Goal: Use online tool/utility: Utilize a website feature to perform a specific function

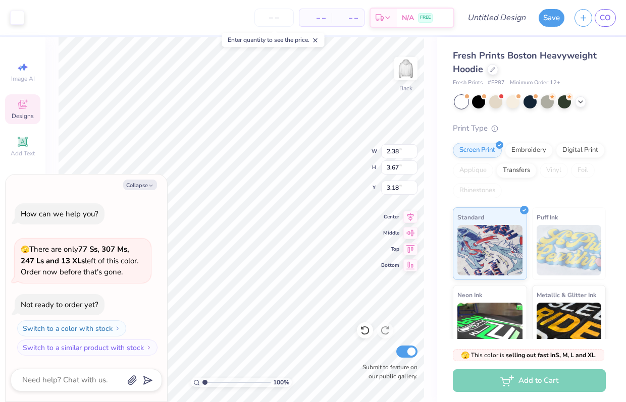
type textarea "x"
type input "3.00"
click at [148, 185] on icon "button" at bounding box center [151, 186] width 6 height 6
type textarea "x"
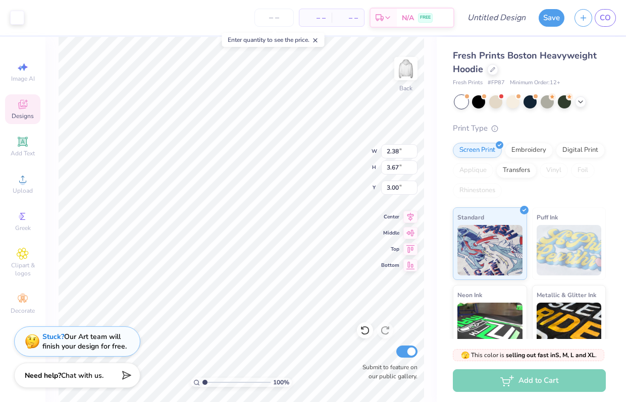
type input "3.18"
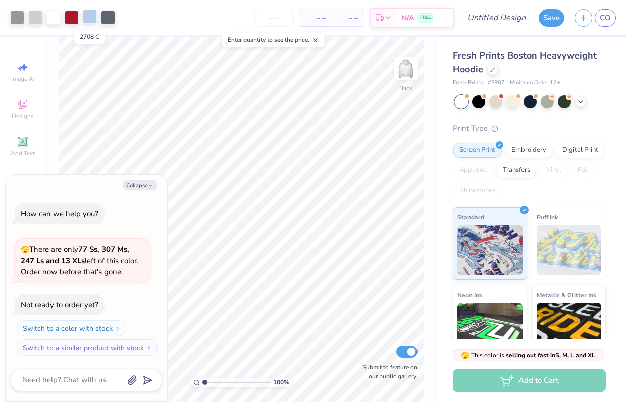
click at [90, 17] on div at bounding box center [90, 17] width 14 height 14
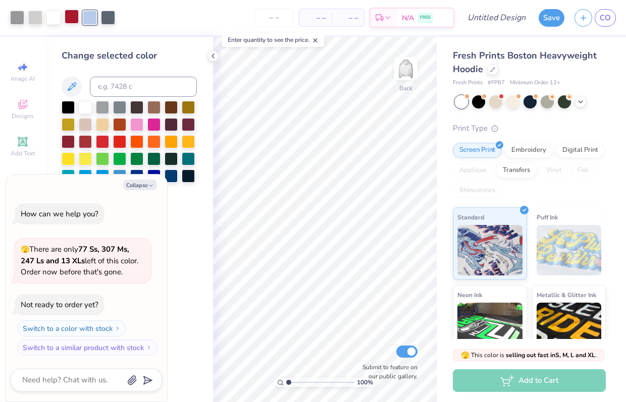
click at [73, 19] on div at bounding box center [72, 17] width 14 height 14
click at [145, 182] on button "Collapse" at bounding box center [140, 185] width 34 height 11
type textarea "x"
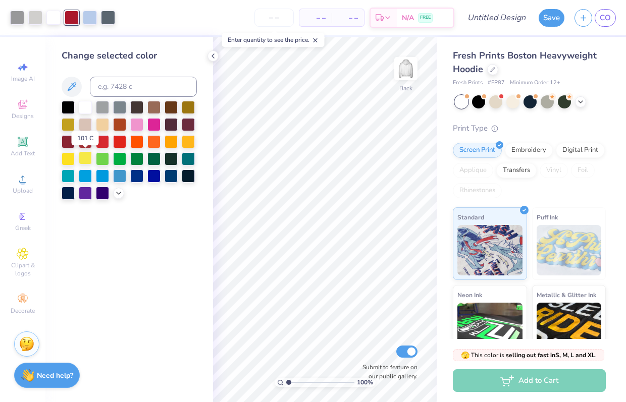
click at [87, 156] on div at bounding box center [85, 157] width 13 height 13
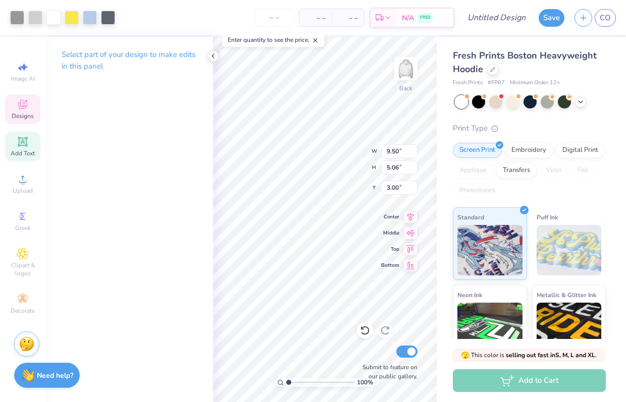
click at [18, 146] on icon at bounding box center [23, 142] width 10 height 10
type input "7.05"
type input "2.04"
type input "5.73"
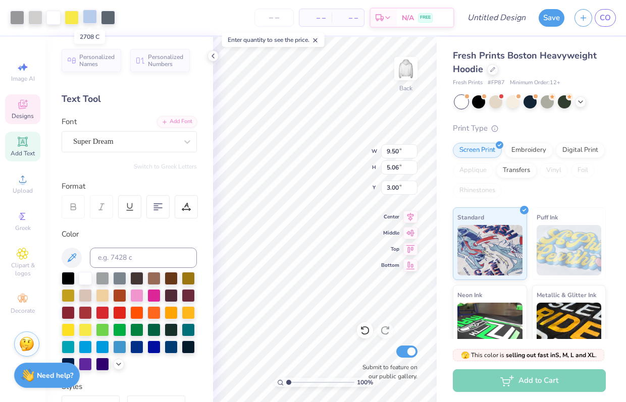
click at [86, 19] on div at bounding box center [90, 17] width 14 height 14
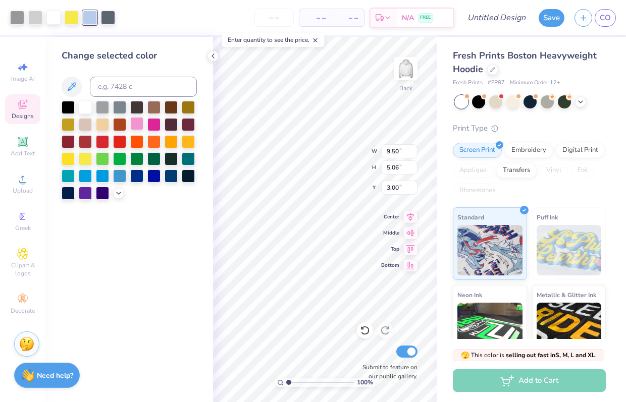
click at [139, 119] on div at bounding box center [136, 123] width 13 height 13
click at [84, 104] on div at bounding box center [85, 106] width 13 height 13
click at [138, 124] on div at bounding box center [136, 123] width 13 height 13
click at [47, 18] on div at bounding box center [53, 18] width 14 height 14
click at [66, 14] on div at bounding box center [72, 17] width 14 height 14
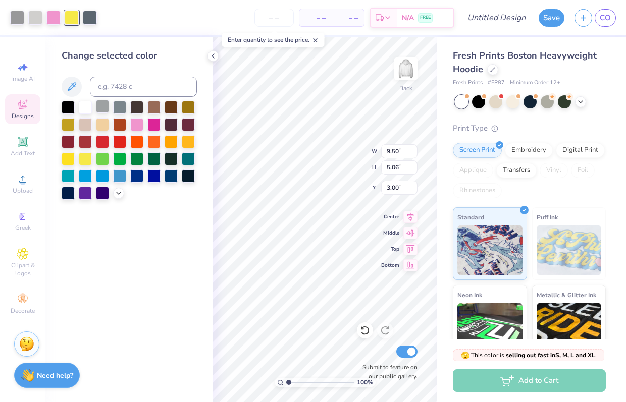
click at [99, 105] on div at bounding box center [102, 106] width 13 height 13
click at [85, 107] on div at bounding box center [85, 106] width 13 height 13
click at [155, 124] on div at bounding box center [153, 123] width 13 height 13
click at [83, 103] on div at bounding box center [85, 106] width 13 height 13
click at [546, 252] on img at bounding box center [568, 250] width 65 height 50
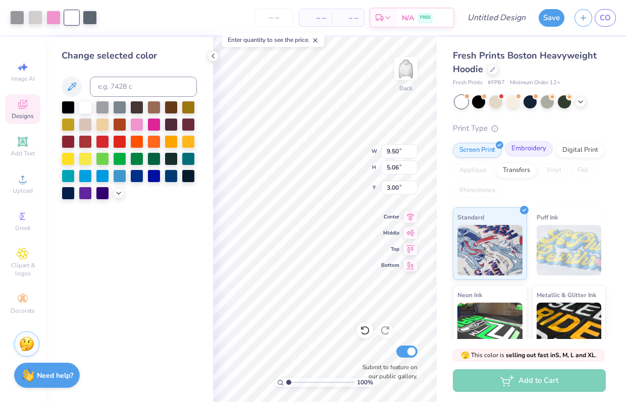
click at [527, 150] on div "Embroidery" at bounding box center [529, 148] width 48 height 15
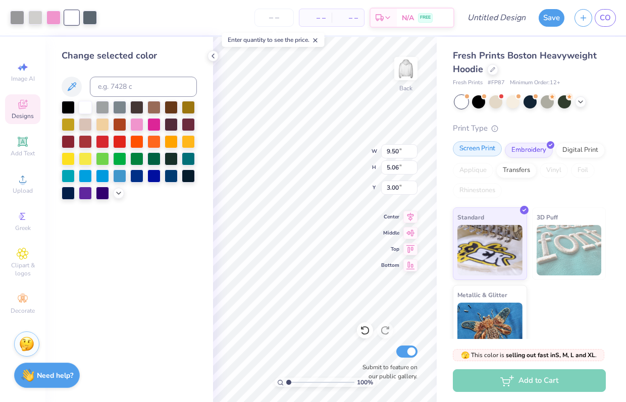
click at [475, 149] on div "Screen Print" at bounding box center [477, 148] width 49 height 15
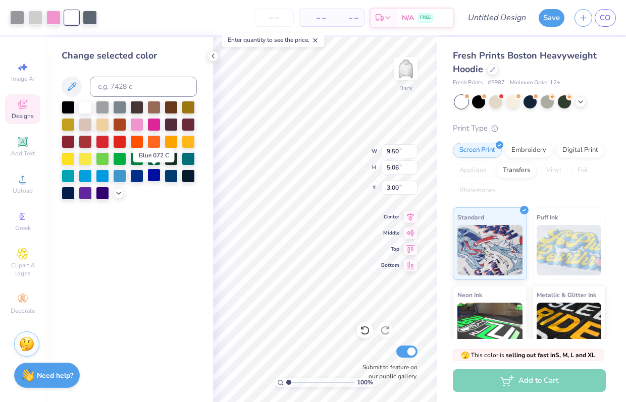
click at [154, 178] on div at bounding box center [153, 175] width 13 height 13
click at [80, 109] on div at bounding box center [85, 106] width 13 height 13
